Goal: Find contact information: Find contact information

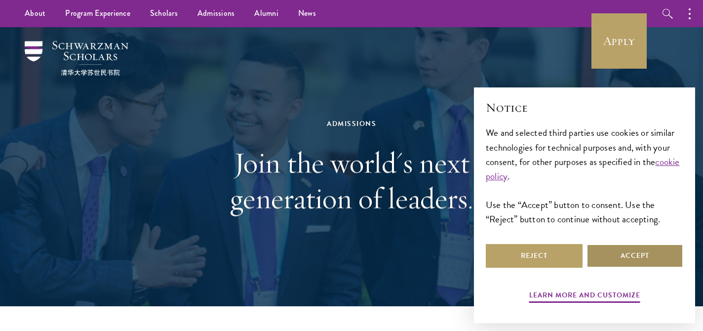
click at [621, 265] on button "Accept" at bounding box center [634, 256] width 97 height 24
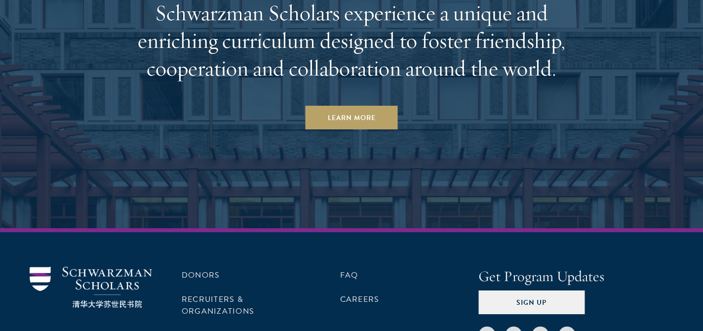
scroll to position [5068, 0]
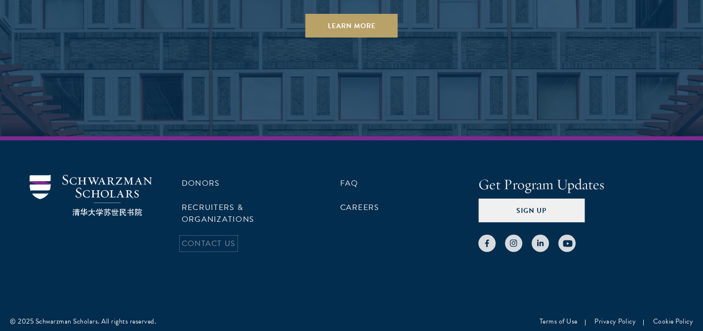
click at [193, 237] on link "Contact Us" at bounding box center [209, 243] width 54 height 12
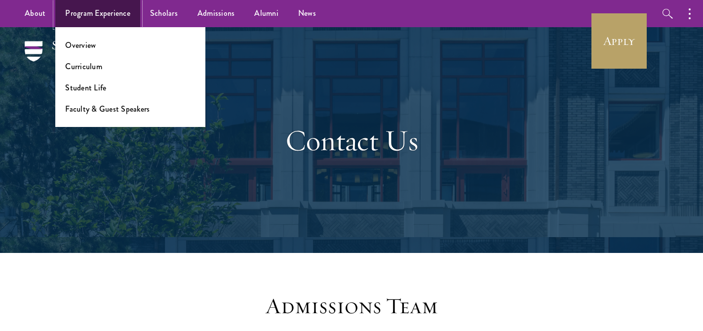
click at [93, 3] on link "Program Experience" at bounding box center [97, 13] width 85 height 27
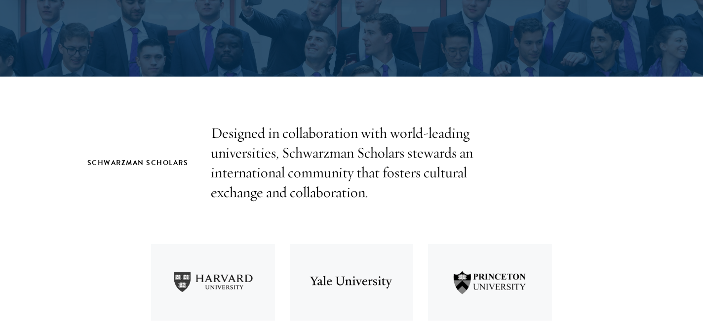
scroll to position [246, 0]
